Goal: Task Accomplishment & Management: Manage account settings

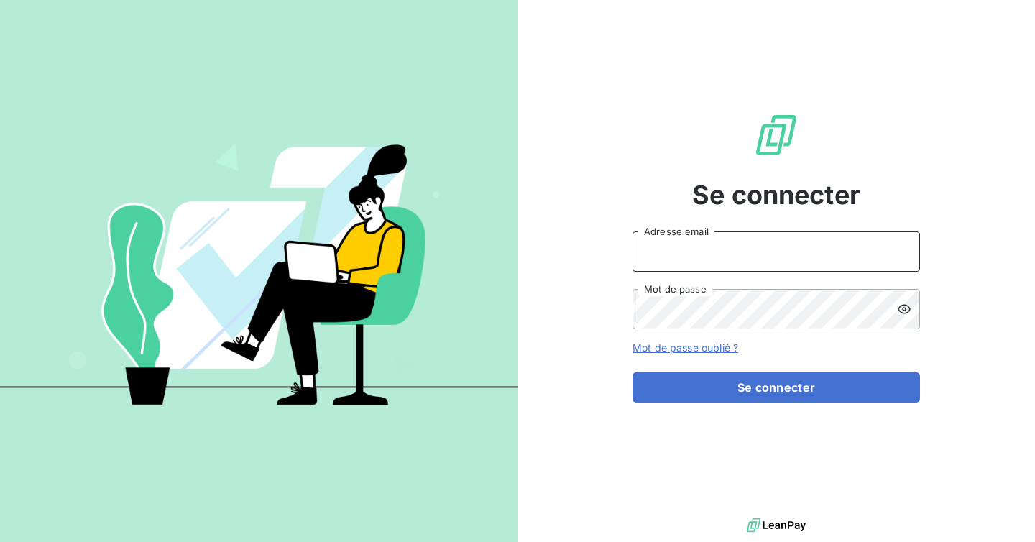
type input "[EMAIL_ADDRESS][DOMAIN_NAME]"
click at [777, 261] on input "[EMAIL_ADDRESS][DOMAIN_NAME]" at bounding box center [775, 251] width 287 height 40
type input "admin@sonatelfixe"
click at [632, 372] on button "Se connecter" at bounding box center [775, 387] width 287 height 30
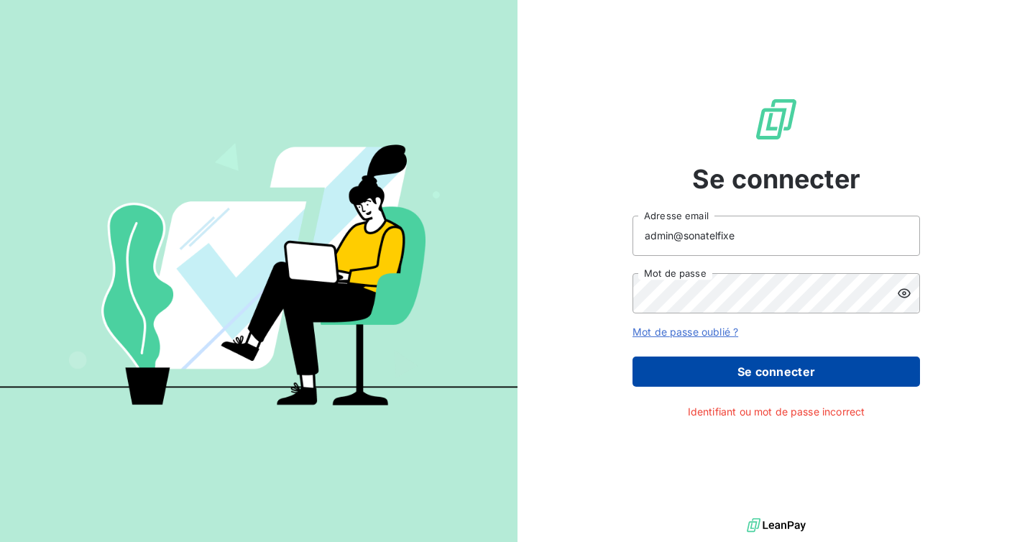
click at [770, 356] on button "Se connecter" at bounding box center [775, 371] width 287 height 30
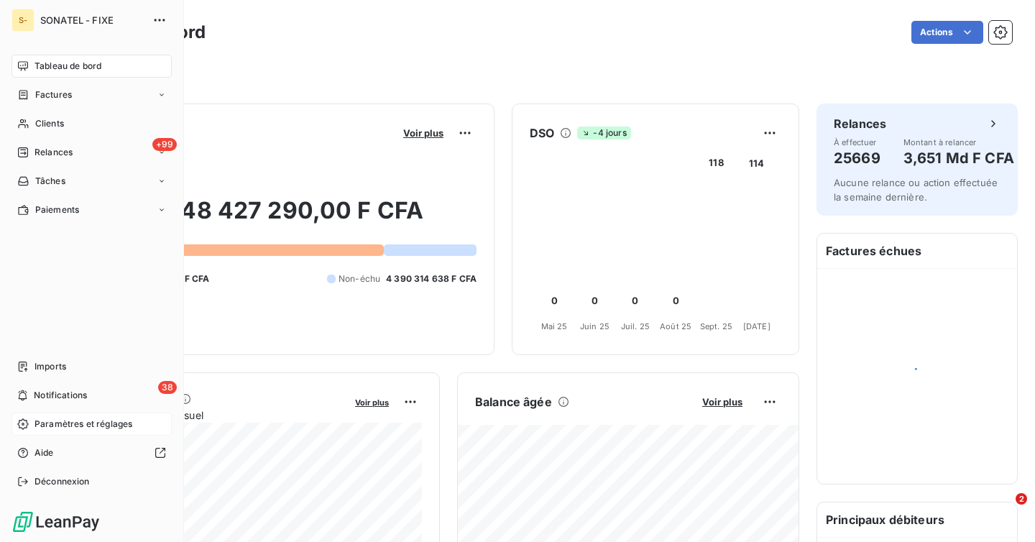
click at [56, 423] on span "Paramètres et réglages" at bounding box center [83, 423] width 98 height 13
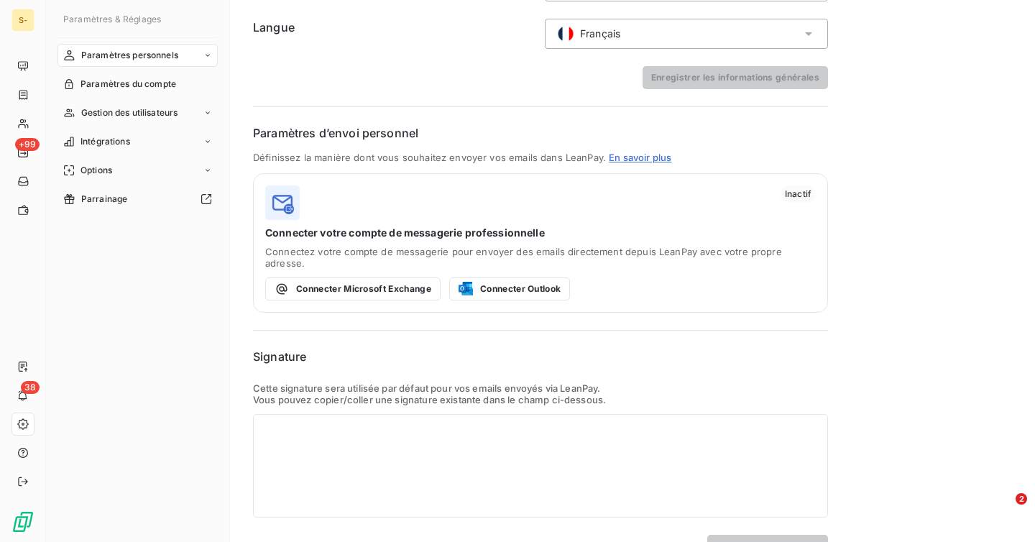
scroll to position [211, 0]
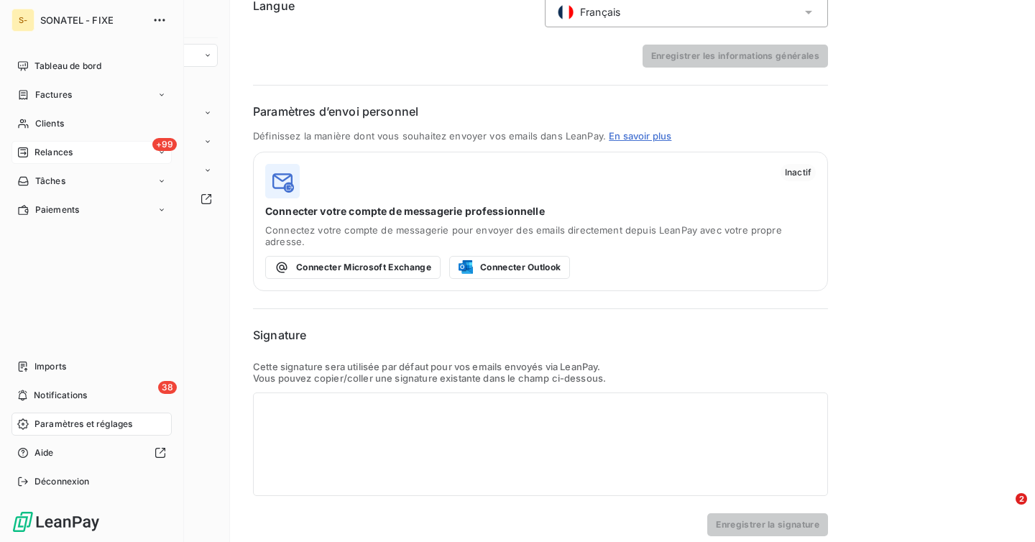
click at [28, 153] on icon at bounding box center [22, 152] width 11 height 11
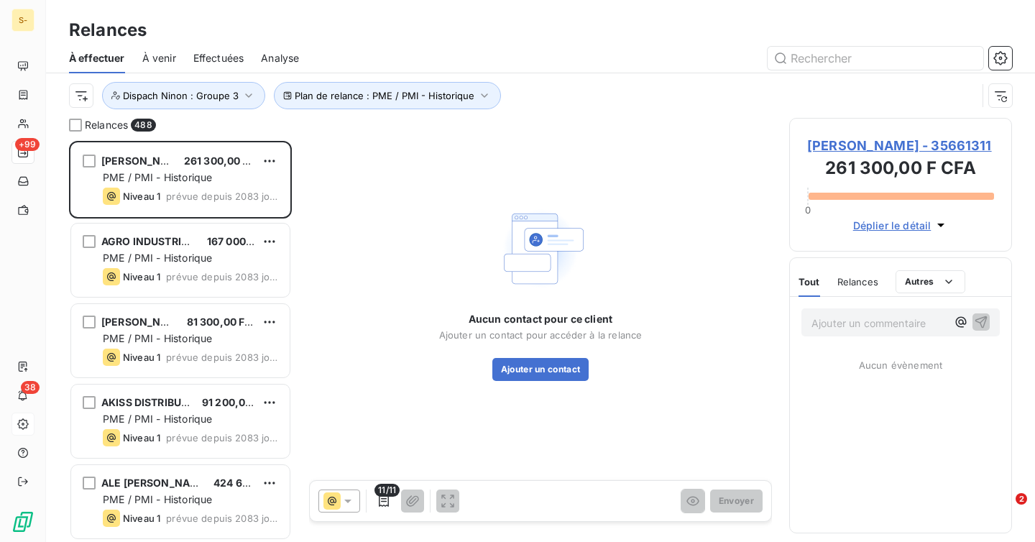
scroll to position [401, 223]
click at [229, 57] on span "Effectuées" at bounding box center [218, 58] width 51 height 14
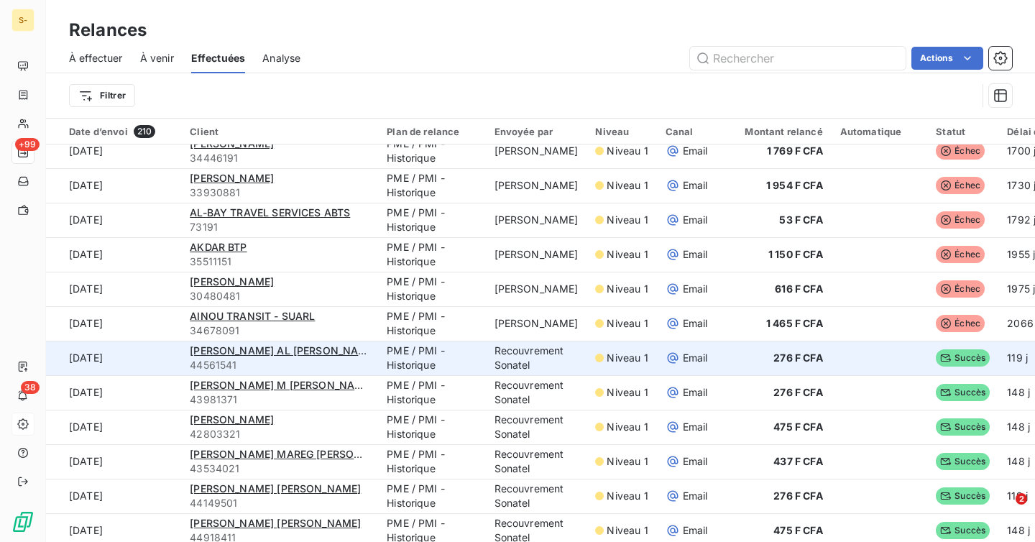
scroll to position [1524, 0]
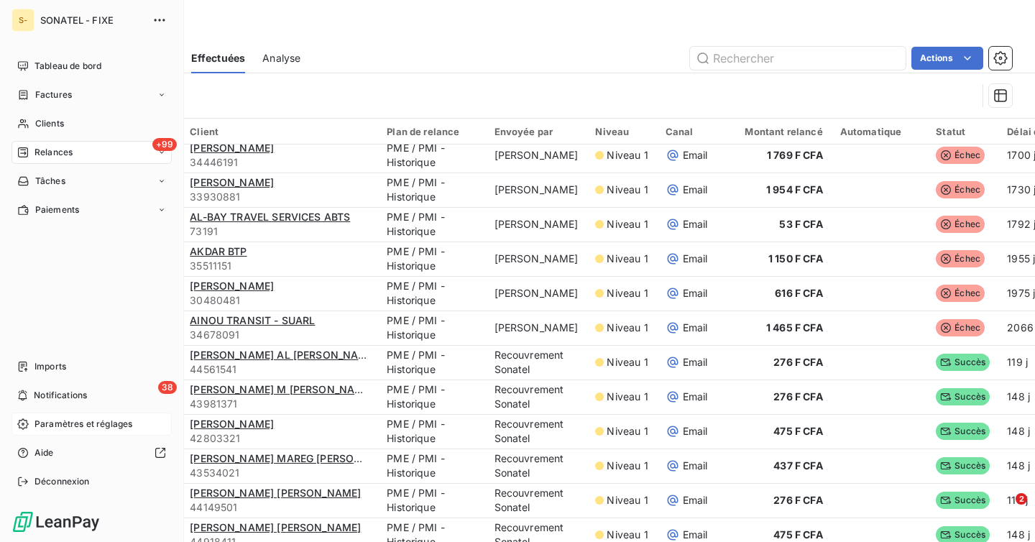
click at [96, 430] on div "Paramètres et réglages" at bounding box center [91, 423] width 160 height 23
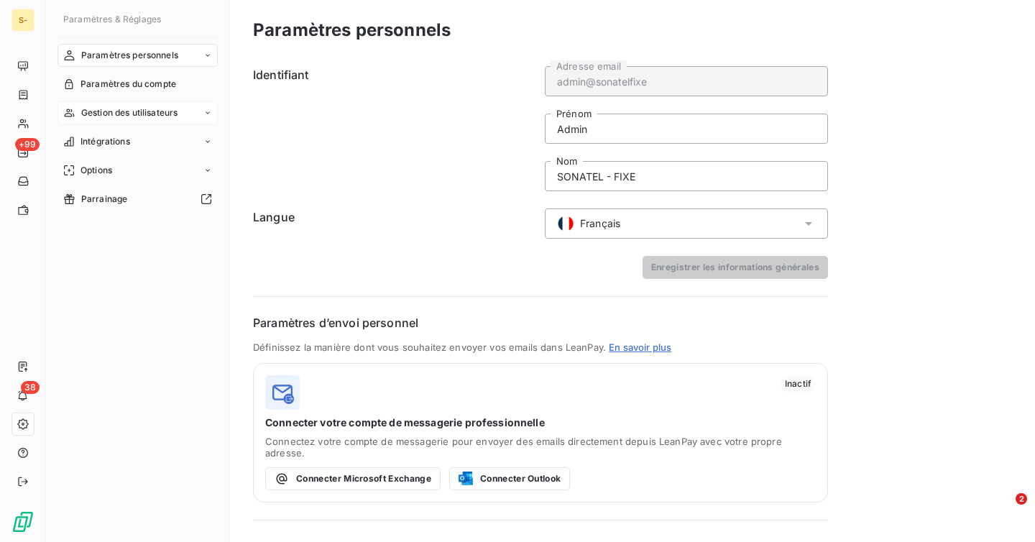
click at [143, 122] on div "Gestion des utilisateurs" at bounding box center [137, 112] width 160 height 23
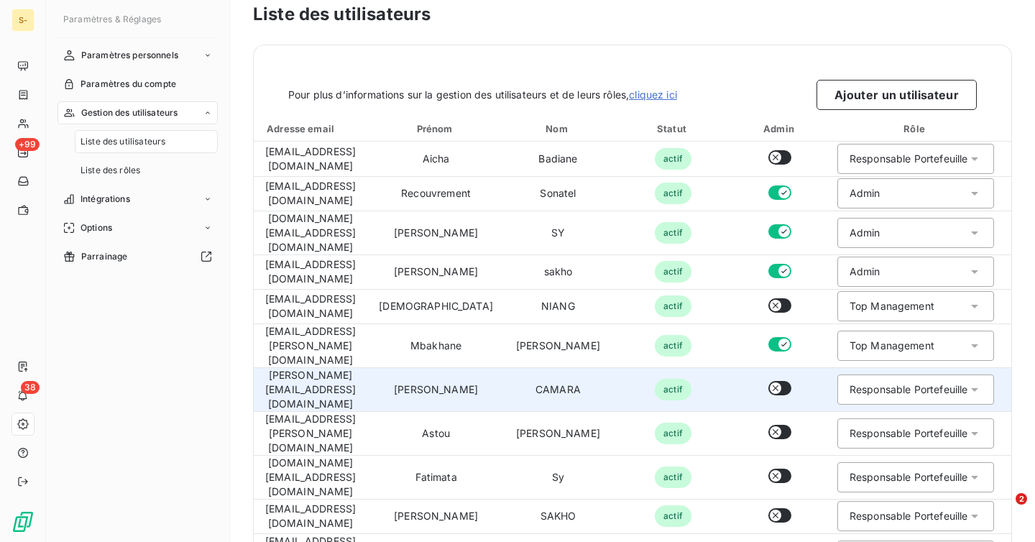
scroll to position [17, 0]
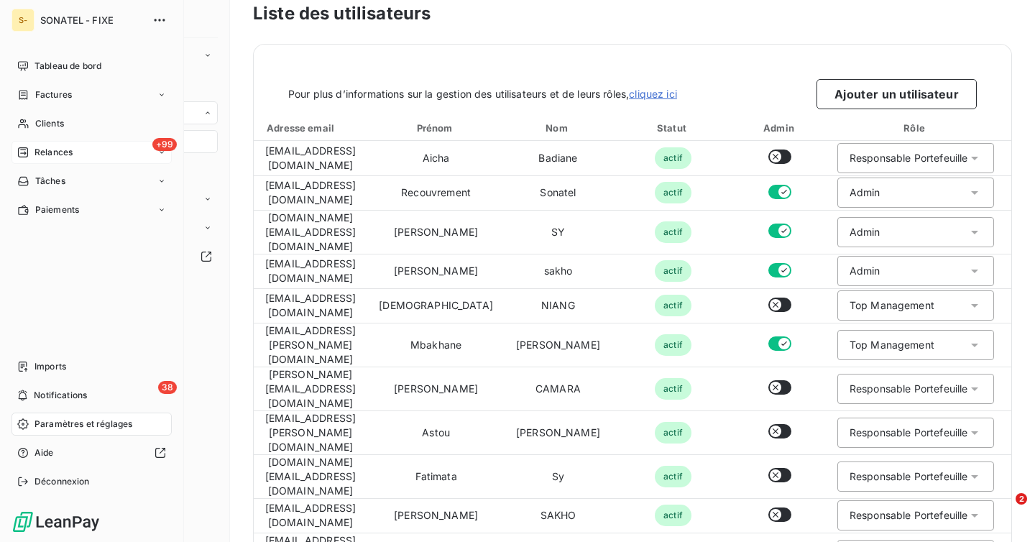
click at [41, 152] on span "Relances" at bounding box center [53, 152] width 38 height 13
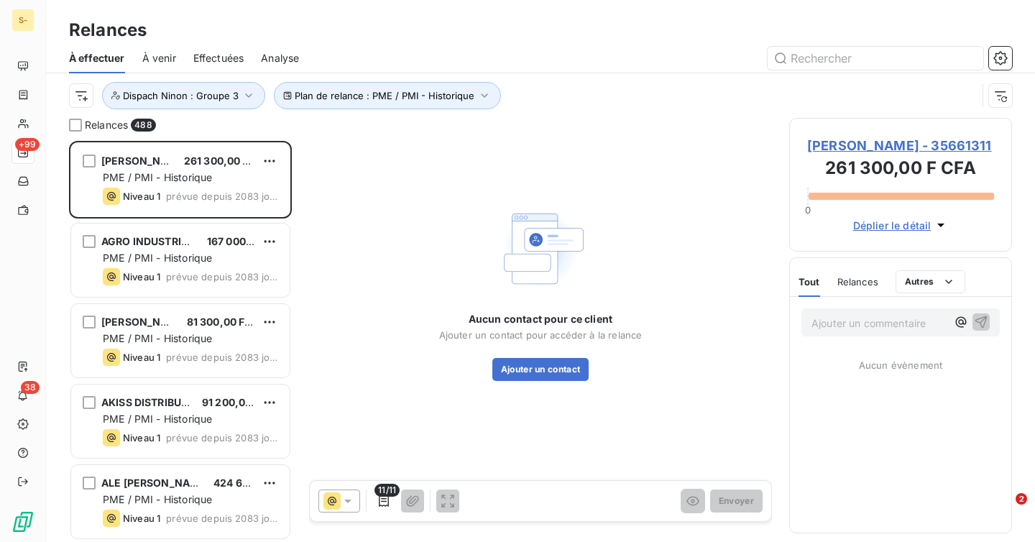
scroll to position [401, 223]
click at [198, 61] on span "Effectuées" at bounding box center [218, 58] width 51 height 14
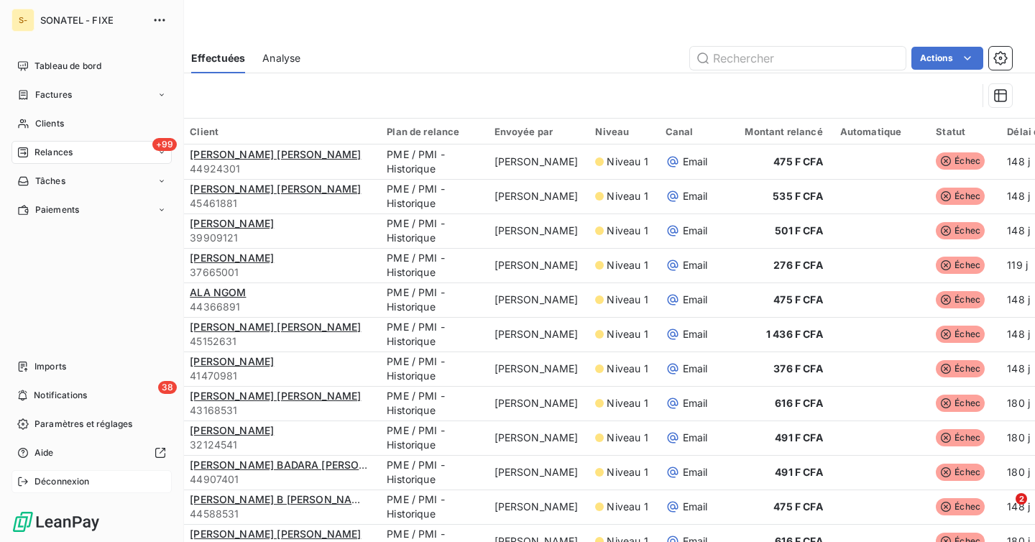
click at [56, 482] on span "Déconnexion" at bounding box center [61, 481] width 55 height 13
